Goal: Information Seeking & Learning: Learn about a topic

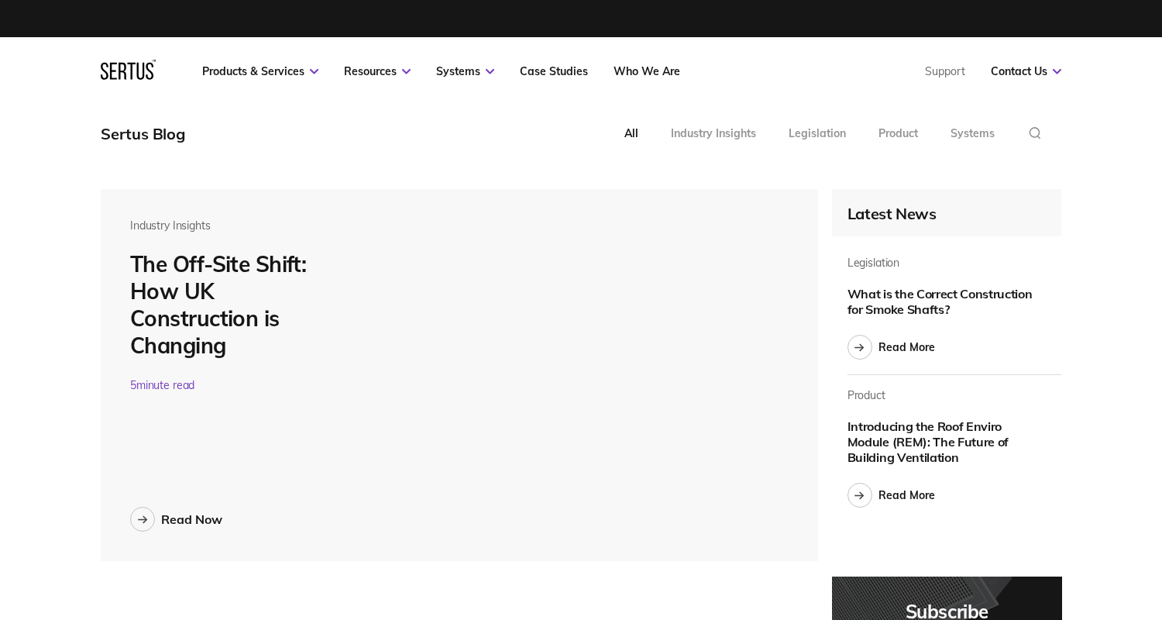
scroll to position [5386, 961]
